Goal: Information Seeking & Learning: Learn about a topic

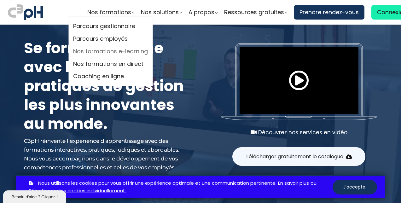
click at [108, 52] on link "Nos formations e-learning" at bounding box center [110, 51] width 75 height 9
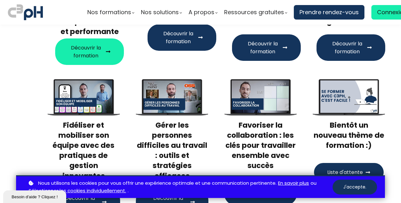
scroll to position [95, 0]
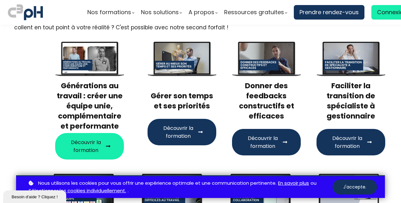
click at [350, 103] on h3 "Faciliter la transition de spécialiste à gestionnaire" at bounding box center [351, 101] width 69 height 41
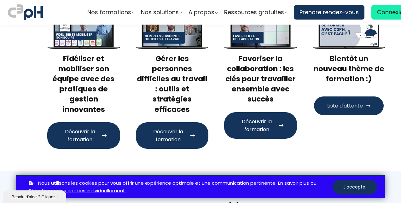
scroll to position [316, 0]
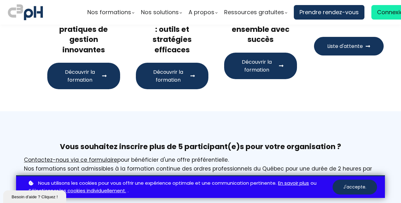
click at [259, 67] on span "Découvrir la formation" at bounding box center [257, 66] width 39 height 16
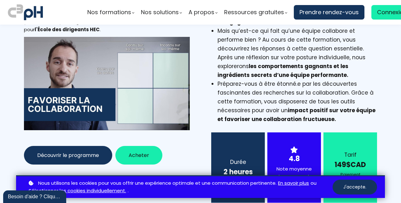
scroll to position [32, 0]
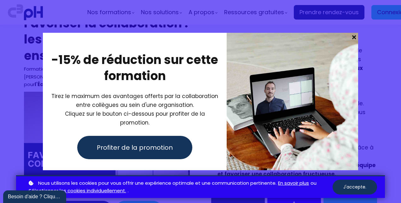
drag, startPoint x: 353, startPoint y: 41, endPoint x: 255, endPoint y: 42, distance: 98.1
click at [353, 41] on span at bounding box center [354, 37] width 8 height 9
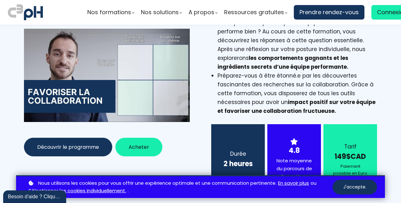
scroll to position [0, 0]
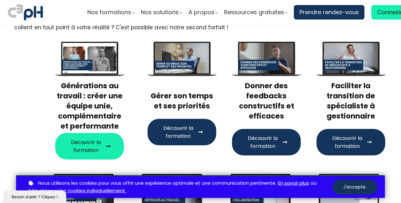
scroll to position [95, 0]
click at [86, 142] on span "Découvrir la formation" at bounding box center [85, 147] width 35 height 16
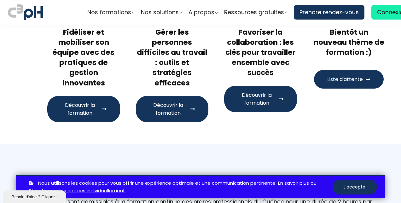
scroll to position [284, 0]
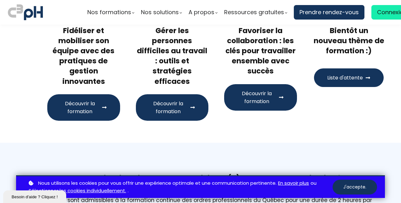
click at [263, 97] on span "Découvrir la formation" at bounding box center [257, 98] width 39 height 16
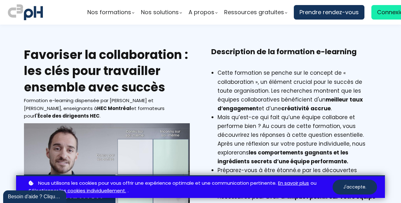
click at [382, 62] on div "Description de la formation e-learning Cette formation se penche sur le concept…" at bounding box center [295, 168] width 182 height 243
